Goal: Task Accomplishment & Management: Complete application form

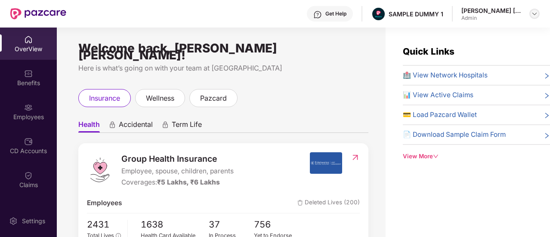
click at [533, 14] on img at bounding box center [534, 13] width 7 height 7
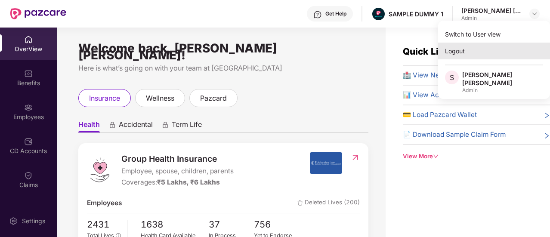
click at [490, 52] on div "Logout" at bounding box center [494, 51] width 112 height 17
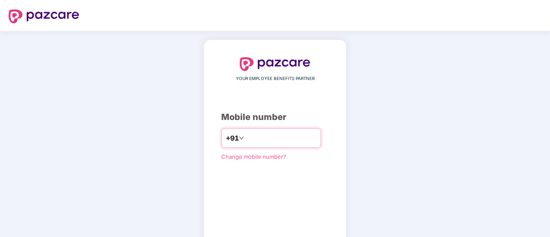
click at [253, 140] on input "number" at bounding box center [281, 138] width 71 height 14
type input "**********"
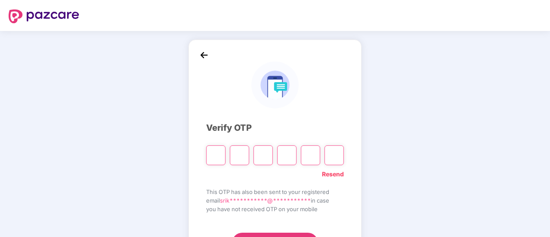
type input "*"
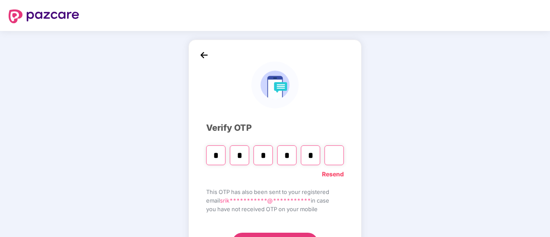
type input "*"
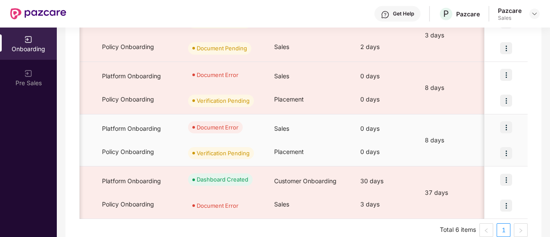
scroll to position [0, 178]
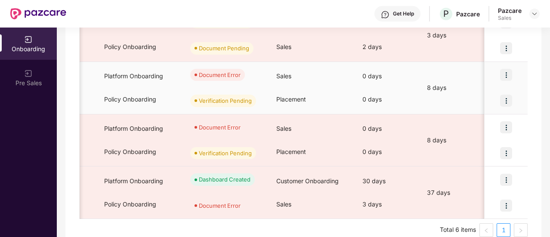
click at [512, 71] on img at bounding box center [506, 75] width 12 height 12
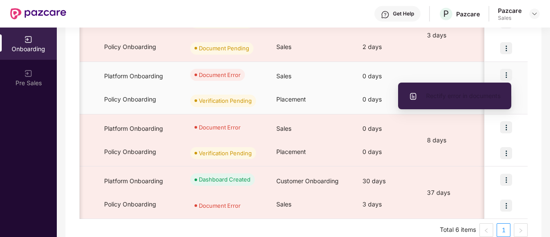
click at [484, 94] on span "Rectify error in documents" at bounding box center [455, 95] width 92 height 9
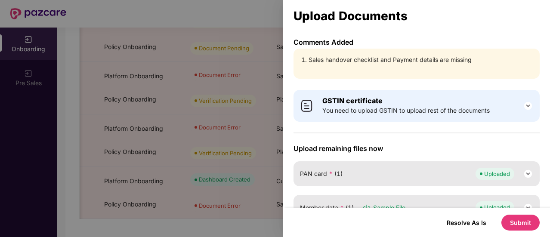
scroll to position [108, 0]
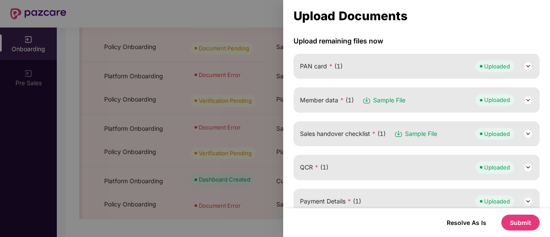
click at [365, 132] on span "Sales handover checklist * (1)" at bounding box center [343, 133] width 86 height 9
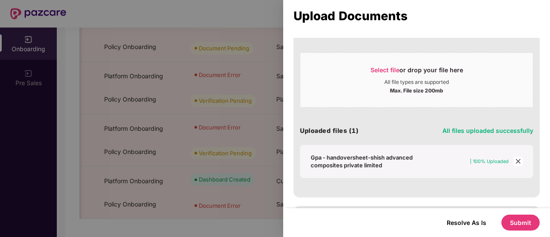
scroll to position [382, 0]
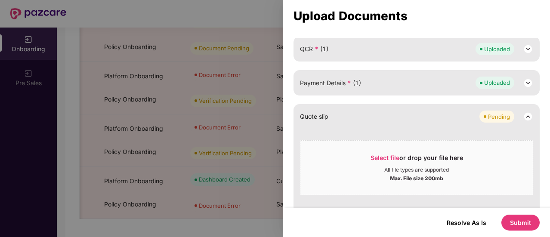
click at [383, 93] on div "Payment Details * (1) Uploaded" at bounding box center [416, 82] width 246 height 25
drag, startPoint x: 484, startPoint y: 73, endPoint x: 502, endPoint y: 76, distance: 18.0
drag, startPoint x: 502, startPoint y: 76, endPoint x: 523, endPoint y: 79, distance: 21.7
click at [523, 79] on img at bounding box center [528, 83] width 10 height 10
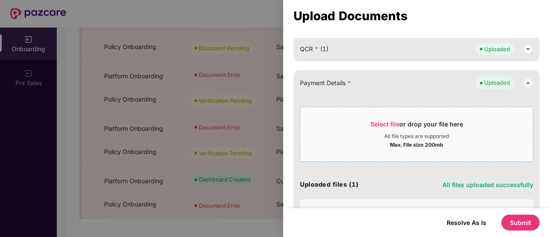
click at [424, 124] on div "Select file or drop your file here" at bounding box center [416, 126] width 92 height 13
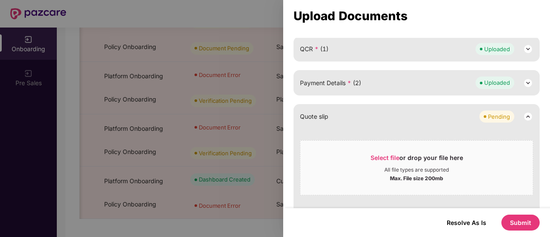
scroll to position [0, 0]
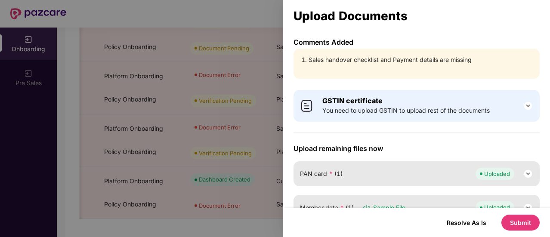
click at [516, 222] on button "Submit" at bounding box center [520, 223] width 38 height 16
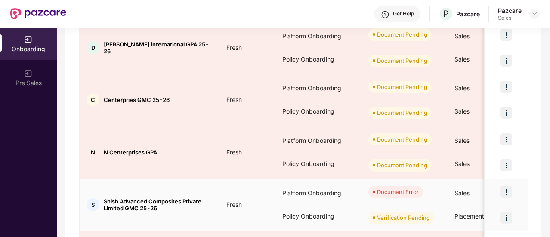
scroll to position [218, 0]
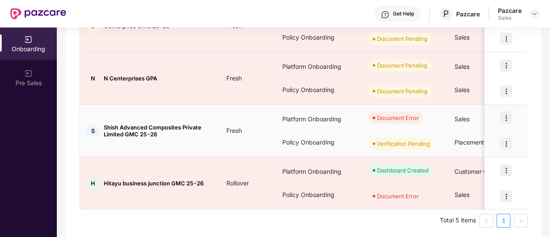
click at [508, 123] on div at bounding box center [505, 118] width 43 height 26
click at [507, 117] on img at bounding box center [506, 118] width 12 height 12
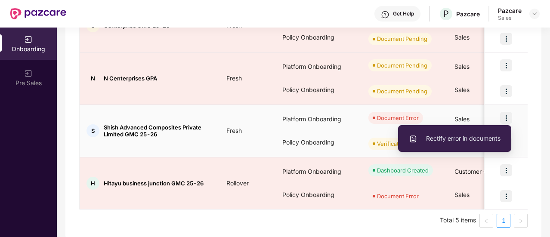
click at [475, 137] on span "Rectify error in documents" at bounding box center [455, 138] width 92 height 9
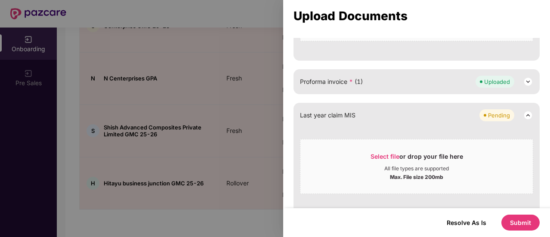
scroll to position [231, 0]
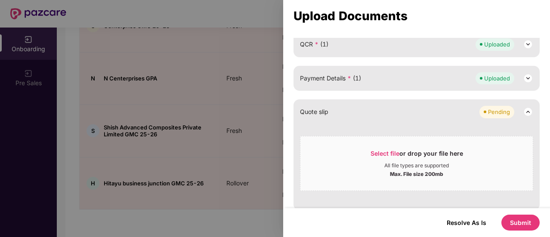
click at [386, 74] on div "Payment Details * (1) Uploaded" at bounding box center [416, 78] width 233 height 12
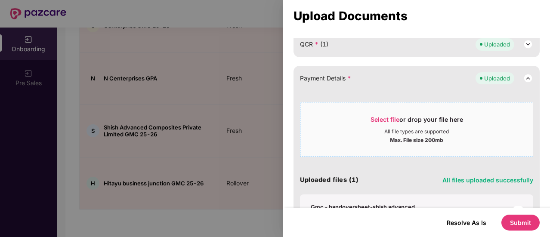
click at [402, 116] on div "Select file or drop your file here" at bounding box center [416, 121] width 92 height 13
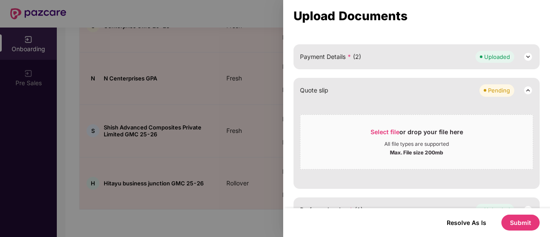
scroll to position [265, 0]
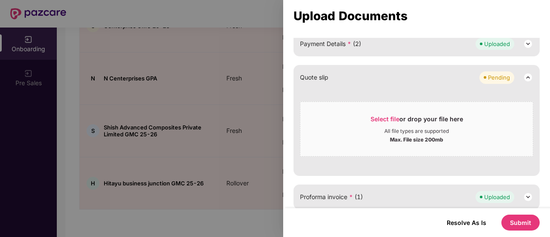
click at [403, 49] on div "Payment Details * (2) Uploaded" at bounding box center [416, 43] width 246 height 25
click at [491, 49] on div "Payment Details * (2) Uploaded" at bounding box center [416, 43] width 246 height 25
click at [523, 44] on img at bounding box center [528, 44] width 10 height 10
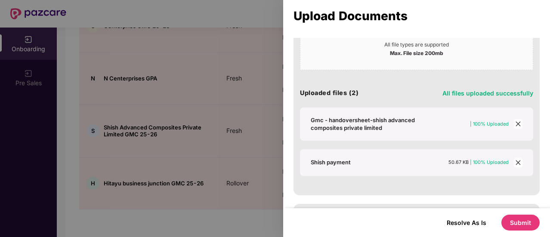
scroll to position [318, 0]
click at [517, 123] on icon "close" at bounding box center [517, 123] width 5 height 5
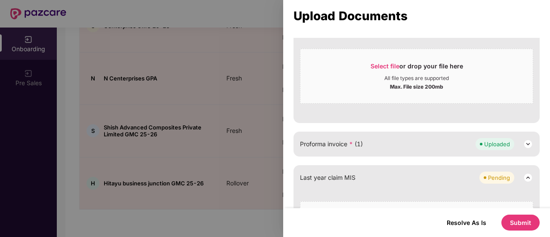
click at [521, 222] on button "Submit" at bounding box center [520, 223] width 38 height 16
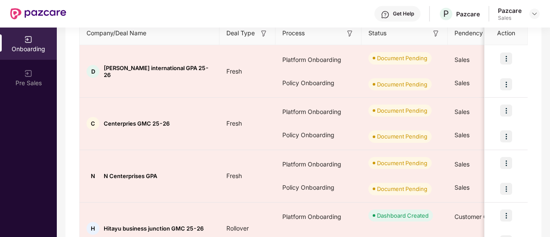
scroll to position [0, 0]
